Goal: Task Accomplishment & Management: Complete application form

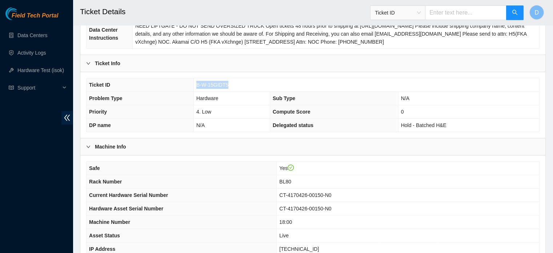
scroll to position [118, 0]
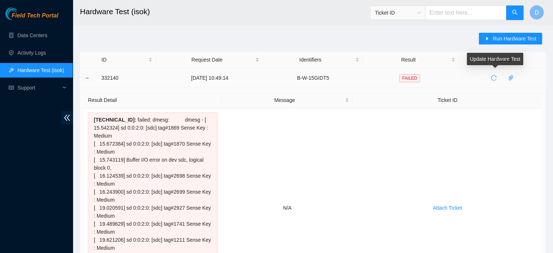
click at [496, 79] on icon "reload" at bounding box center [494, 78] width 6 height 6
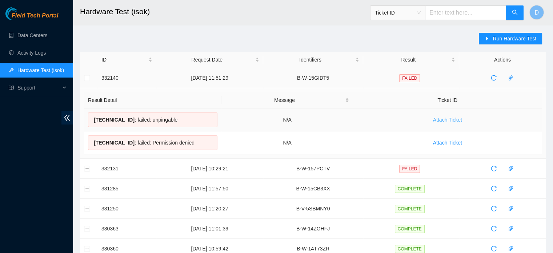
click at [447, 122] on span "Attach Ticket" at bounding box center [447, 120] width 29 height 8
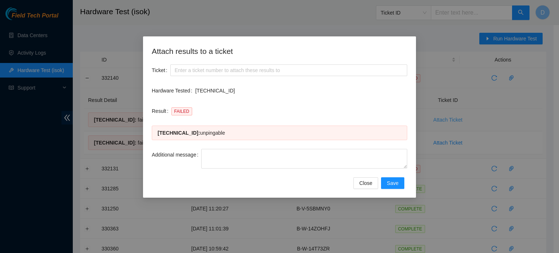
click at [447, 122] on div "Attach results to a ticket Ticket Hardware Tested 23.15.6.22 Result FAILED 23.1…" at bounding box center [279, 126] width 559 height 253
click at [360, 184] on button "Close" at bounding box center [365, 183] width 25 height 12
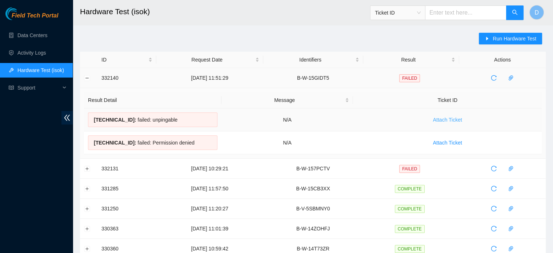
click at [450, 123] on span "Attach Ticket" at bounding box center [447, 120] width 29 height 8
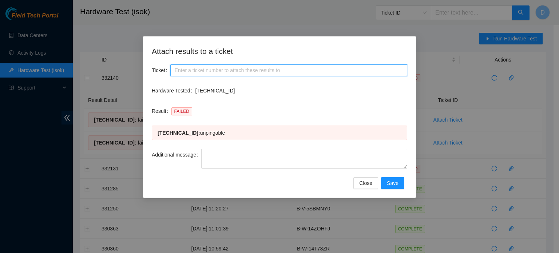
click at [228, 70] on input "Ticket" at bounding box center [288, 70] width 237 height 12
paste input "B-W-15GIDT5"
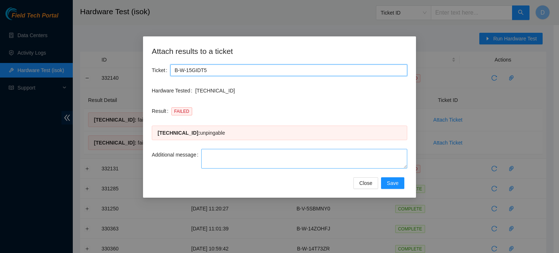
type input "B-W-15GIDT5"
click at [231, 158] on textarea "Additional message" at bounding box center [304, 159] width 206 height 20
paste textarea "-Safely powered down machine -Power on/rebooted machine -Rescued server with ve…"
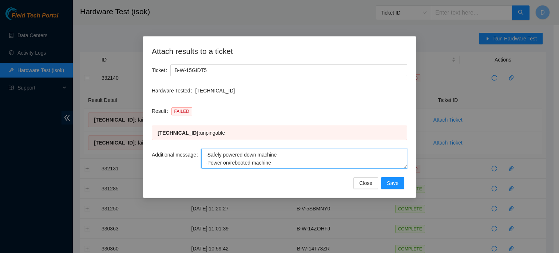
scroll to position [30, 0]
paste textarea "A01B1ED0"
type textarea "-Safely powered down machine -Power on/rebooted machine -Rescued server with ve…"
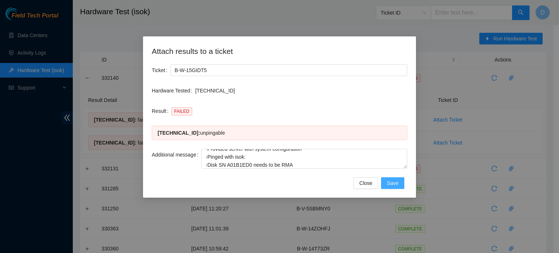
click at [396, 180] on span "Save" at bounding box center [393, 183] width 12 height 8
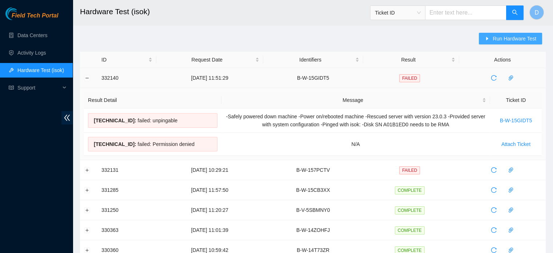
click at [501, 34] on button "Run Hardware Test" at bounding box center [510, 39] width 63 height 12
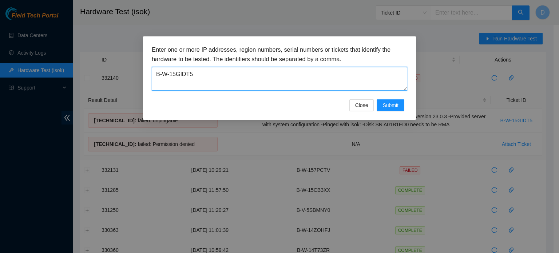
drag, startPoint x: 194, startPoint y: 77, endPoint x: 21, endPoint y: 57, distance: 173.6
click at [21, 57] on div "Enter one or more IP addresses, region numbers, serial numbers or tickets that …" at bounding box center [279, 126] width 559 height 253
paste textarea "IG200"
type textarea "B-W-15IG200"
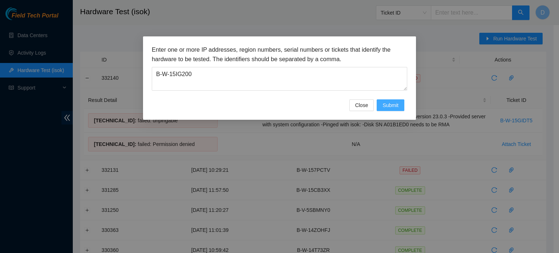
click at [397, 106] on span "Submit" at bounding box center [390, 105] width 16 height 8
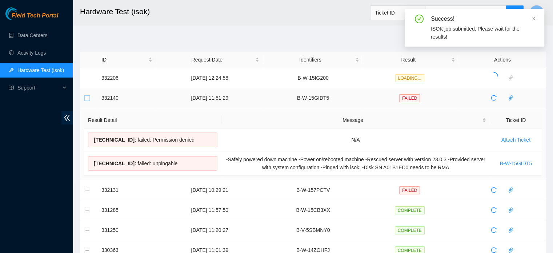
click at [86, 97] on button "Collapse row" at bounding box center [87, 98] width 6 height 6
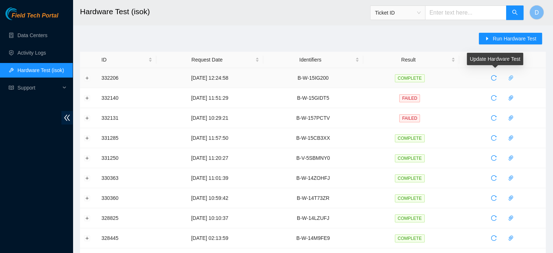
click at [512, 78] on icon "paper-clip" at bounding box center [511, 78] width 6 height 6
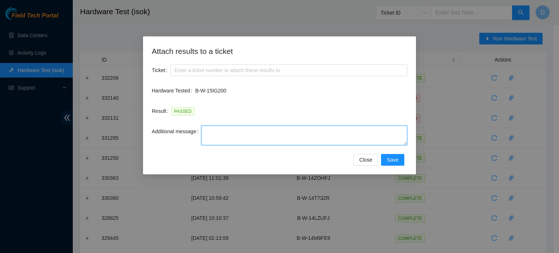
click at [221, 138] on textarea "Additional message" at bounding box center [304, 136] width 206 height 20
paste textarea "-Safely powered down machine -Power on/rebooted machine -Rescued server with ve…"
type textarea "-Safely powered down machine -Power on/rebooted machine -Rescued server with ve…"
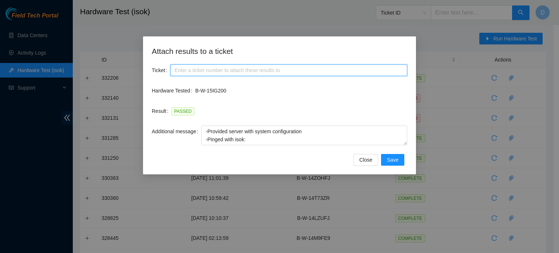
click at [233, 70] on input "Ticket" at bounding box center [288, 70] width 237 height 12
paste input "B-W-15IG200"
type input "B-W-15IG200"
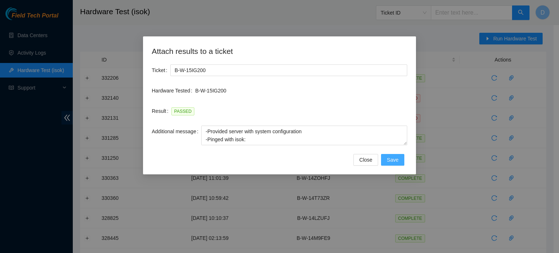
click at [389, 159] on span "Save" at bounding box center [393, 160] width 12 height 8
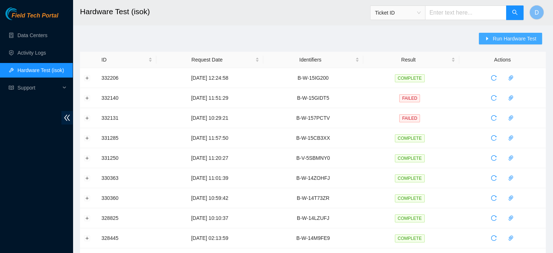
click at [490, 37] on icon "caret-right" at bounding box center [487, 38] width 5 height 5
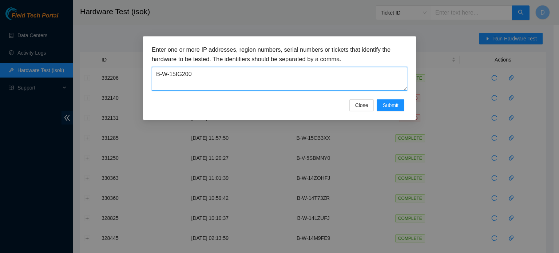
click at [189, 77] on textarea "B-W-15IG200" at bounding box center [279, 79] width 255 height 24
drag, startPoint x: 189, startPoint y: 77, endPoint x: 0, endPoint y: 52, distance: 190.8
click at [0, 52] on div "Enter one or more IP addresses, region numbers, serial numbers or tickets that …" at bounding box center [279, 126] width 559 height 253
paste textarea "A3"
type textarea "B-W-15IG2A3"
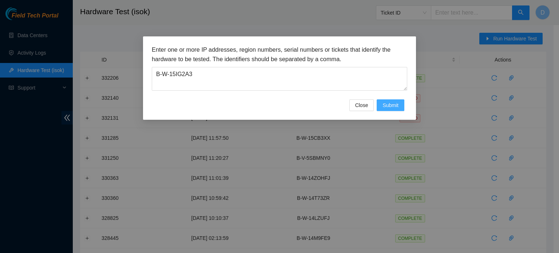
click at [389, 105] on span "Submit" at bounding box center [390, 105] width 16 height 8
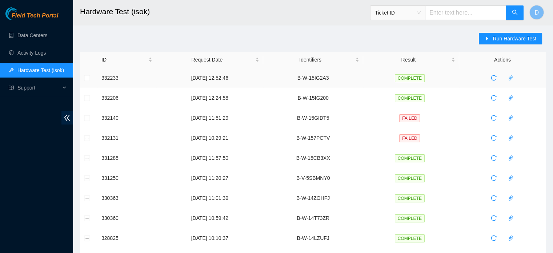
click at [512, 77] on icon "paper-clip" at bounding box center [511, 78] width 6 height 6
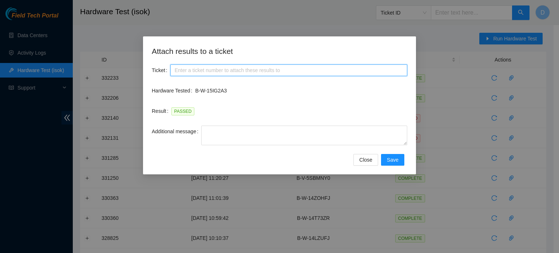
click at [314, 75] on input "Ticket" at bounding box center [288, 70] width 237 height 12
paste input "B-W-15IG2A3"
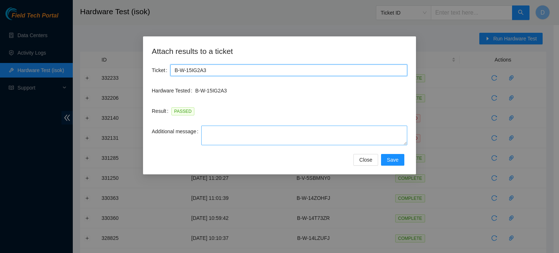
type input "B-W-15IG2A3"
click at [271, 139] on textarea "Additional message" at bounding box center [304, 136] width 206 height 20
paste textarea "-Safely powered down machine -Power on/rebooted machine -Rescued server with ve…"
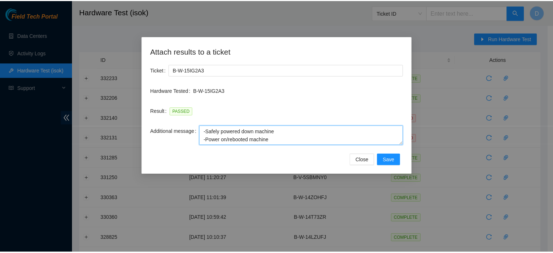
scroll to position [32, 0]
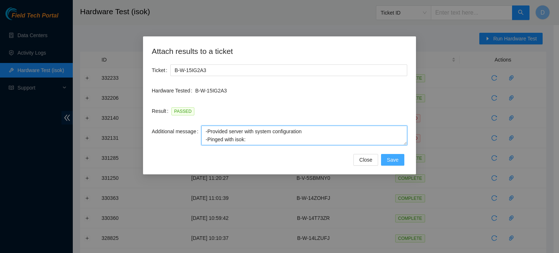
type textarea "-Safely powered down machine -Power on/rebooted machine -Rescued server with ve…"
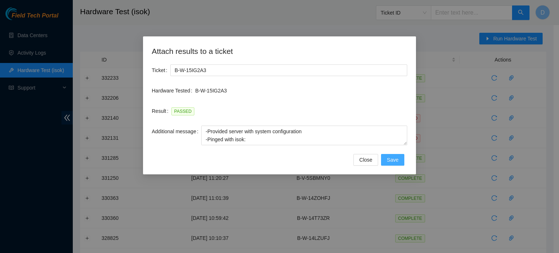
click at [400, 163] on button "Save" at bounding box center [392, 160] width 23 height 12
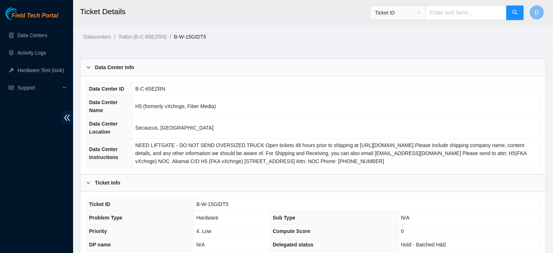
scroll to position [230, 0]
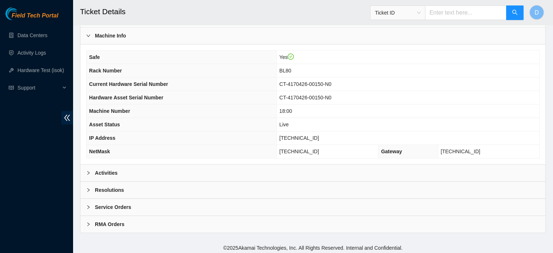
click at [147, 189] on div "Resolutions" at bounding box center [312, 190] width 465 height 17
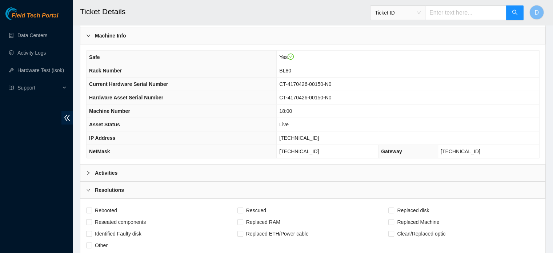
scroll to position [312, 0]
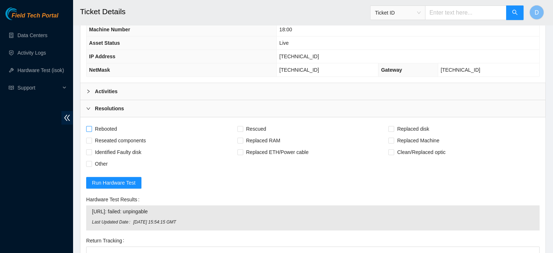
click at [106, 124] on span "Rebooted" at bounding box center [106, 129] width 28 height 12
click at [91, 126] on input "Rebooted" at bounding box center [88, 128] width 5 height 5
checkbox input "true"
click at [260, 123] on span "Rescued" at bounding box center [256, 129] width 26 height 12
click at [243, 126] on input "Rescued" at bounding box center [240, 128] width 5 height 5
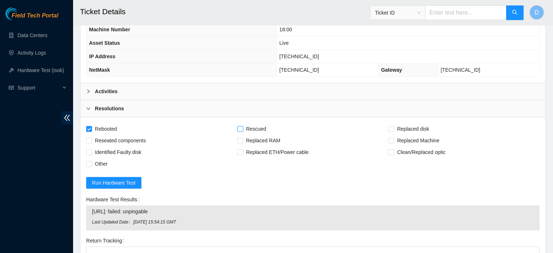
checkbox input "true"
click at [107, 138] on span "Reseated components" at bounding box center [120, 141] width 57 height 12
click at [91, 138] on input "Reseated components" at bounding box center [88, 140] width 5 height 5
checkbox input "true"
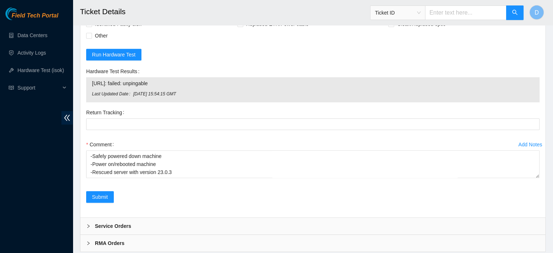
scroll to position [24, 0]
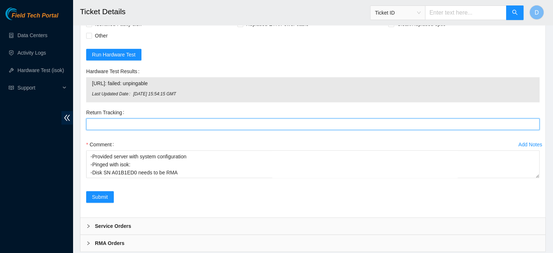
drag, startPoint x: 186, startPoint y: 183, endPoint x: 150, endPoint y: 126, distance: 67.1
click at [150, 126] on Tracking "Return Tracking" at bounding box center [313, 124] width 454 height 12
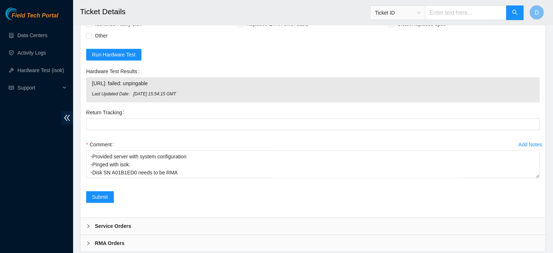
click at [277, 211] on div "Rebooted Rescued Replaced disk Reseated components Replaced RAM Replaced Machin…" at bounding box center [312, 103] width 465 height 228
click at [95, 195] on span "Submit" at bounding box center [100, 197] width 16 height 8
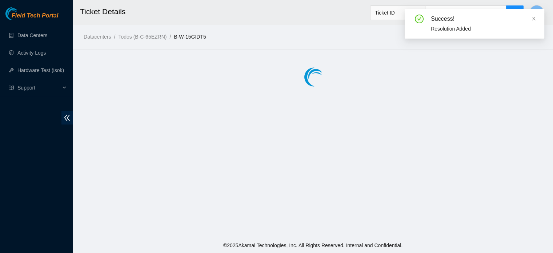
scroll to position [0, 0]
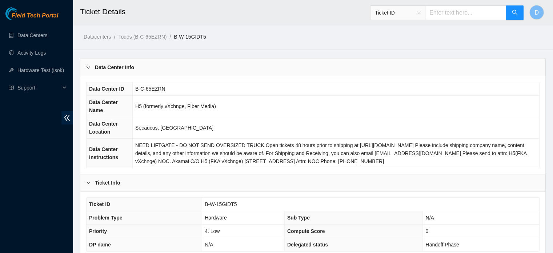
click at [327, 89] on td "B-C-65EZRN" at bounding box center [336, 88] width 407 height 13
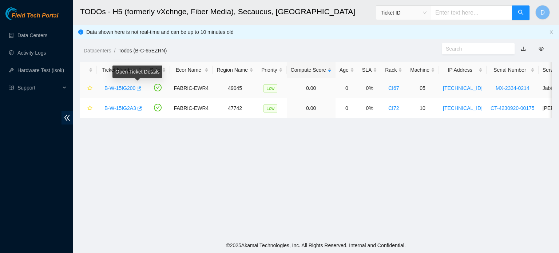
click at [139, 87] on icon "button" at bounding box center [139, 88] width 4 height 4
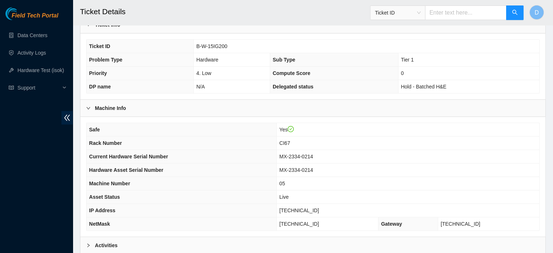
scroll to position [230, 0]
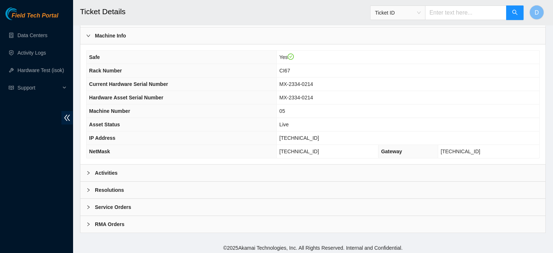
click at [176, 171] on div "Activities" at bounding box center [312, 172] width 465 height 17
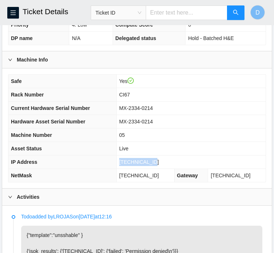
drag, startPoint x: 126, startPoint y: 167, endPoint x: 161, endPoint y: 170, distance: 35.1
click at [161, 169] on td "23.46.181.232" at bounding box center [190, 161] width 149 height 13
copy span "23.46.181.232"
drag, startPoint x: 125, startPoint y: 182, endPoint x: 164, endPoint y: 185, distance: 38.7
click at [164, 182] on td "255.255.255.224" at bounding box center [145, 175] width 58 height 13
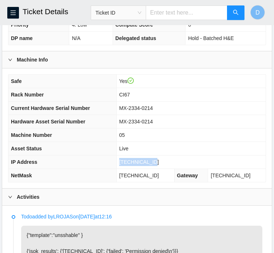
copy span "255.255.255.224"
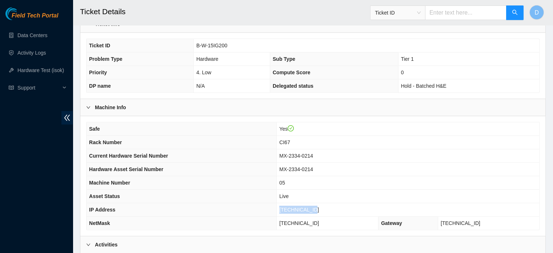
scroll to position [156, 0]
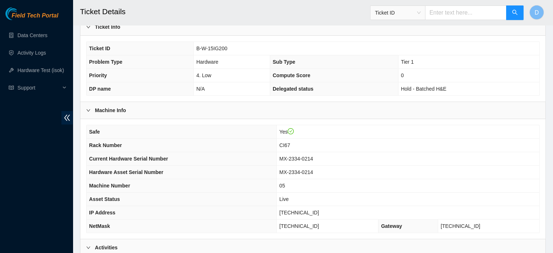
click at [198, 48] on span "B-W-15IG200" at bounding box center [211, 48] width 31 height 6
drag, startPoint x: 196, startPoint y: 48, endPoint x: 231, endPoint y: 49, distance: 34.6
click at [231, 49] on td "B-W-15IG200" at bounding box center [367, 48] width 346 height 13
copy span "B-W-15IG200"
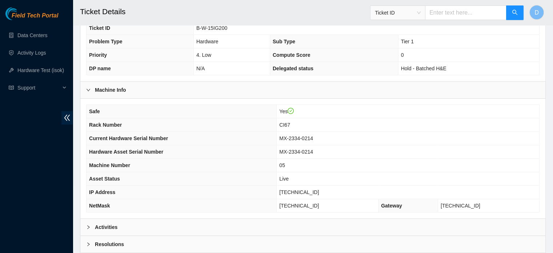
scroll to position [230, 0]
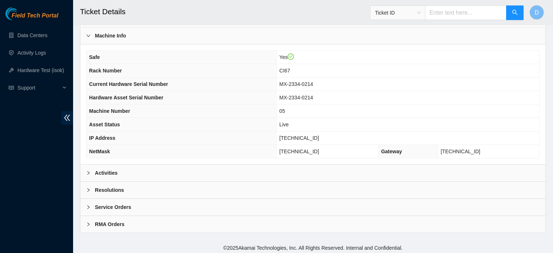
click at [152, 187] on div "Resolutions" at bounding box center [312, 190] width 465 height 17
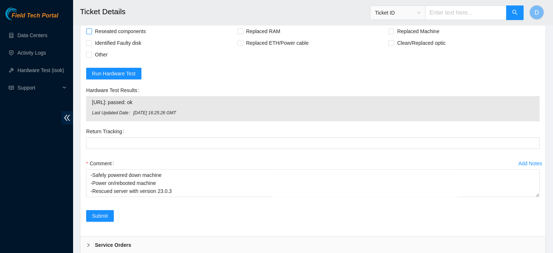
scroll to position [396, 0]
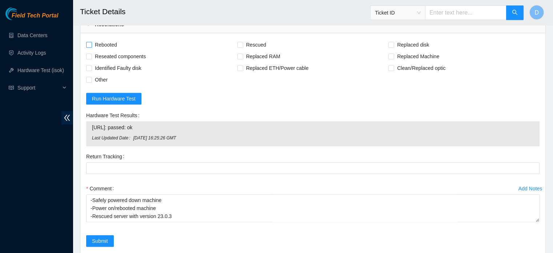
click at [107, 43] on span "Rebooted" at bounding box center [106, 45] width 28 height 12
click at [91, 43] on input "Rebooted" at bounding box center [88, 44] width 5 height 5
checkbox input "true"
click at [246, 41] on span "Rescued" at bounding box center [256, 45] width 26 height 12
click at [243, 42] on input "Rescued" at bounding box center [240, 44] width 5 height 5
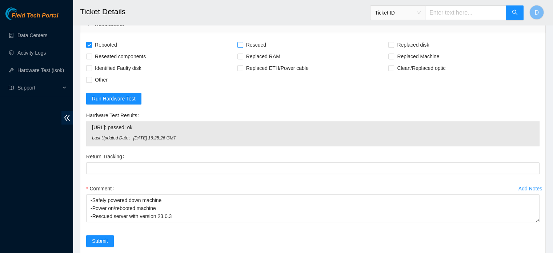
checkbox input "true"
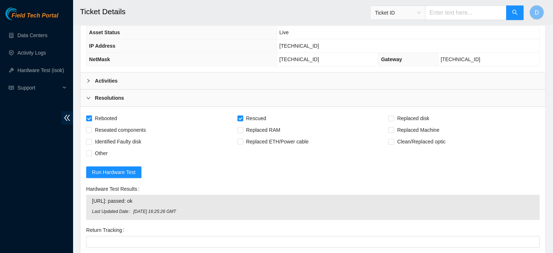
scroll to position [458, 0]
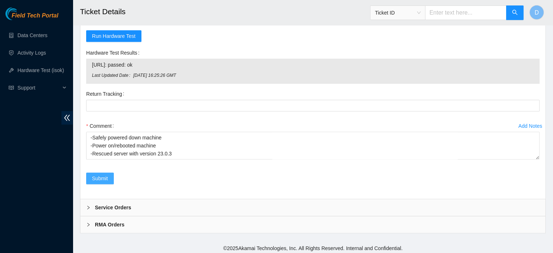
click at [95, 176] on span "Submit" at bounding box center [100, 178] width 16 height 8
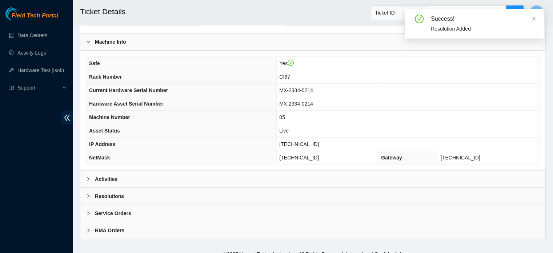
scroll to position [230, 0]
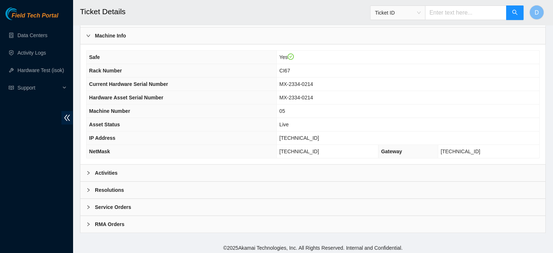
click at [105, 173] on b "Activities" at bounding box center [106, 173] width 23 height 8
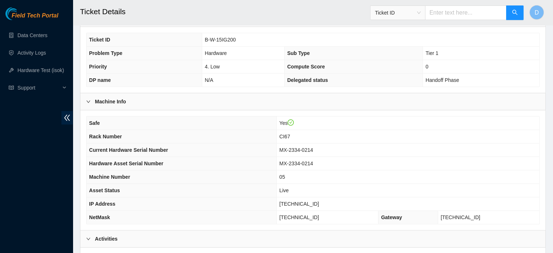
scroll to position [158, 0]
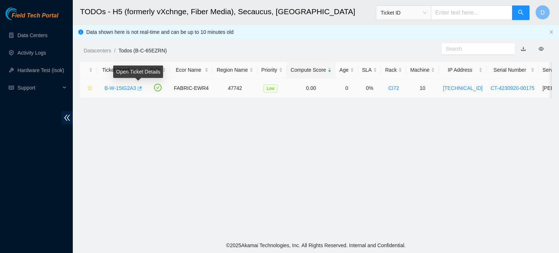
click at [138, 89] on icon "button" at bounding box center [138, 88] width 5 height 5
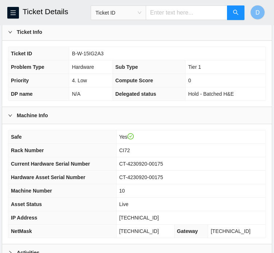
scroll to position [183, 0]
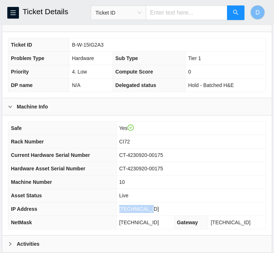
drag, startPoint x: 128, startPoint y: 215, endPoint x: 159, endPoint y: 217, distance: 30.6
click at [159, 216] on td "[TECHNICAL_ID]" at bounding box center [190, 208] width 149 height 13
copy span "[TECHNICAL_ID]"
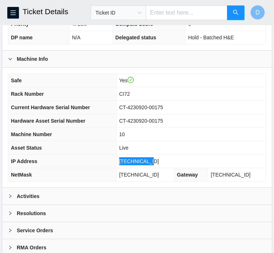
scroll to position [231, 0]
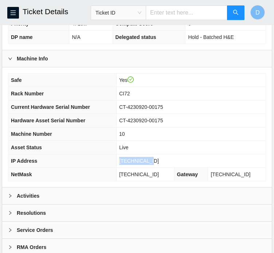
drag, startPoint x: 130, startPoint y: 181, endPoint x: 168, endPoint y: 179, distance: 38.3
click at [168, 179] on td "[TECHNICAL_ID]" at bounding box center [145, 174] width 58 height 13
copy span "[TECHNICAL_ID]"
drag, startPoint x: 130, startPoint y: 99, endPoint x: 146, endPoint y: 103, distance: 16.7
click at [146, 100] on td "CI72" at bounding box center [190, 93] width 149 height 13
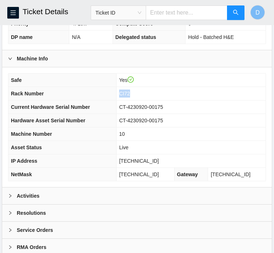
copy span "CI72"
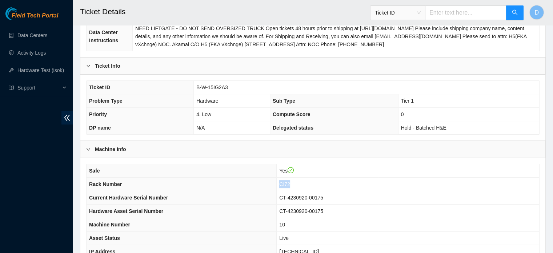
scroll to position [116, 0]
drag, startPoint x: 196, startPoint y: 86, endPoint x: 231, endPoint y: 88, distance: 34.7
click at [231, 88] on td "B-W-15IG2A3" at bounding box center [367, 87] width 346 height 13
copy span "B-W-15IG2A3"
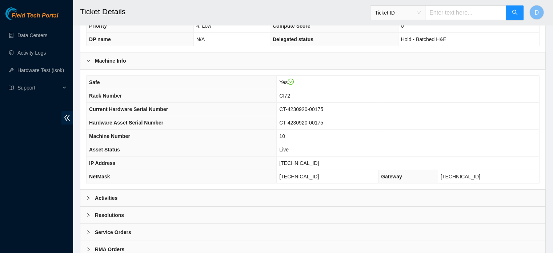
scroll to position [230, 0]
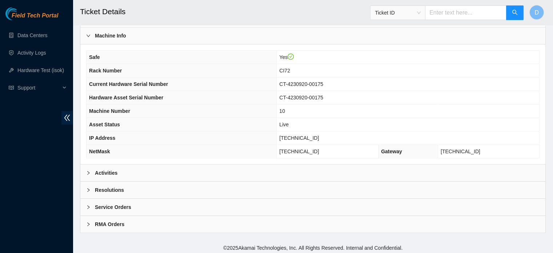
click at [211, 185] on div "Resolutions" at bounding box center [312, 190] width 465 height 17
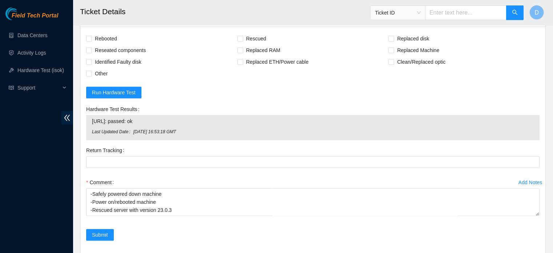
scroll to position [399, 0]
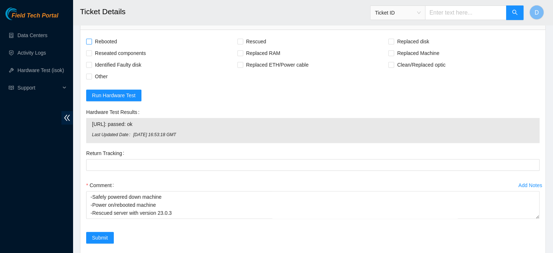
click at [106, 38] on span "Rebooted" at bounding box center [106, 42] width 28 height 12
click at [91, 39] on input "Rebooted" at bounding box center [88, 41] width 5 height 5
checkbox input "true"
click at [236, 41] on div "Rebooted" at bounding box center [161, 42] width 151 height 12
click at [240, 40] on input "Rescued" at bounding box center [240, 41] width 5 height 5
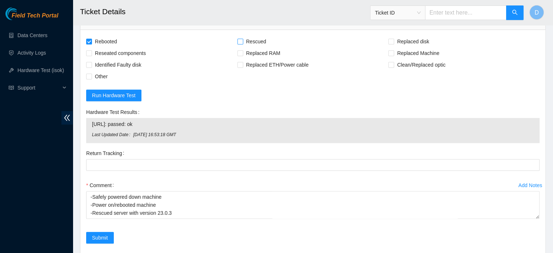
checkbox input "true"
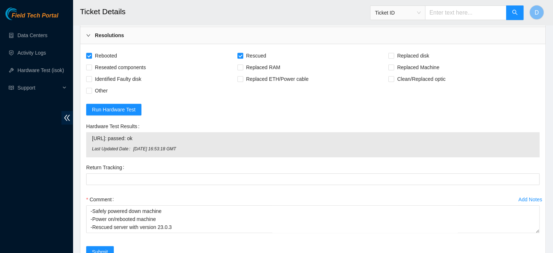
scroll to position [421, 0]
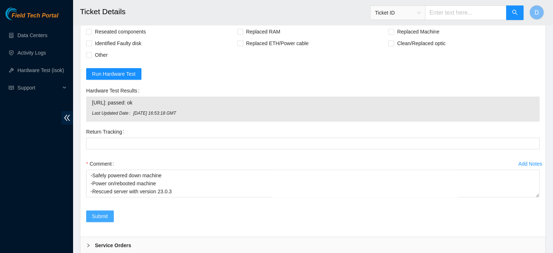
click at [101, 213] on span "Submit" at bounding box center [100, 216] width 16 height 8
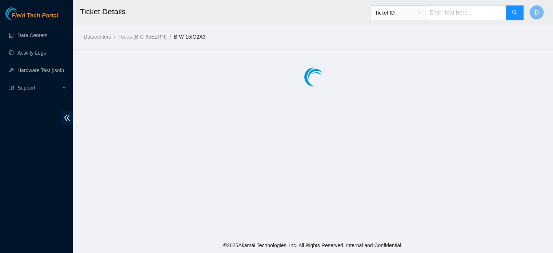
scroll to position [0, 0]
